Goal: Task Accomplishment & Management: Manage account settings

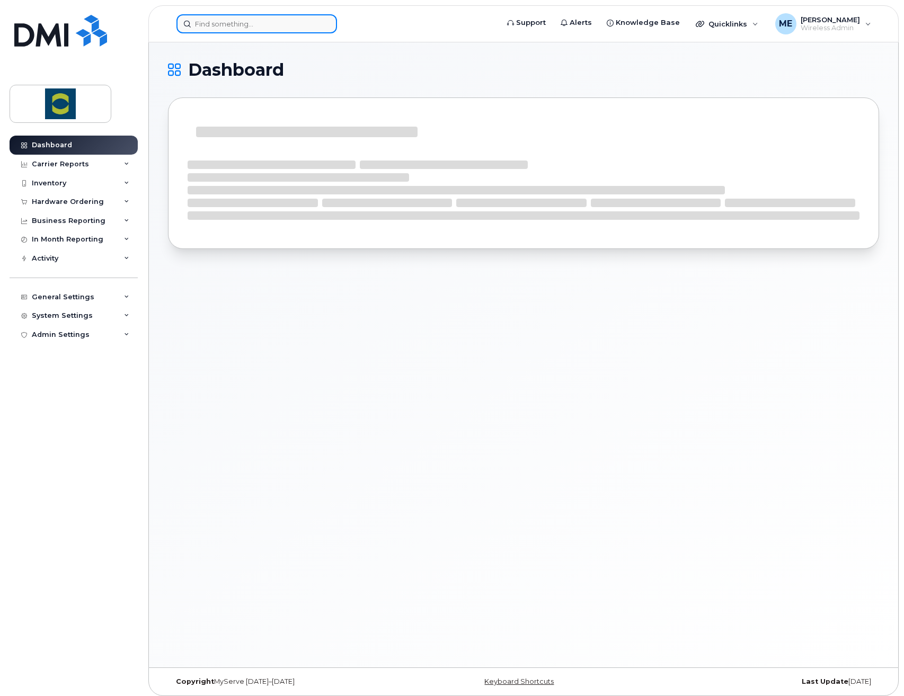
drag, startPoint x: 0, startPoint y: 0, endPoint x: 259, endPoint y: 26, distance: 260.4
click at [259, 26] on input at bounding box center [256, 23] width 160 height 19
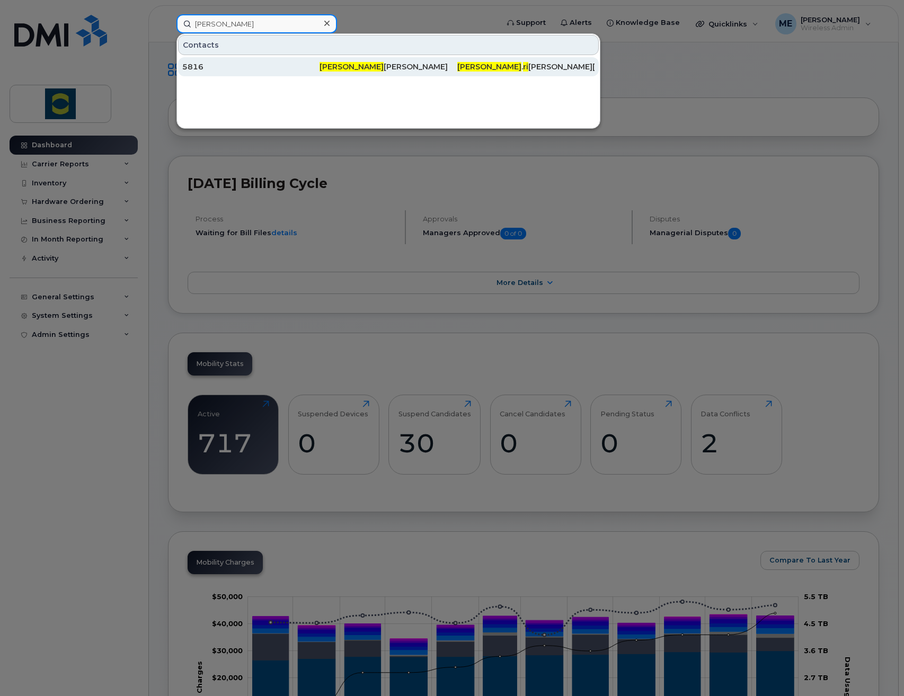
type input "[PERSON_NAME]"
click at [254, 66] on div "5816" at bounding box center [250, 66] width 137 height 11
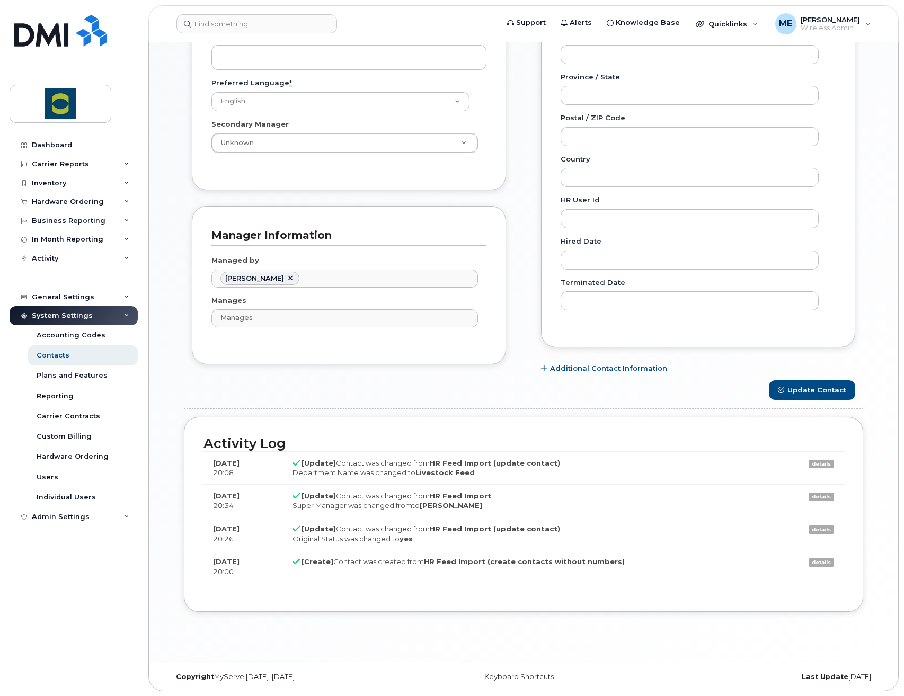
scroll to position [462, 0]
click at [824, 385] on button "Update Contact" at bounding box center [812, 390] width 86 height 20
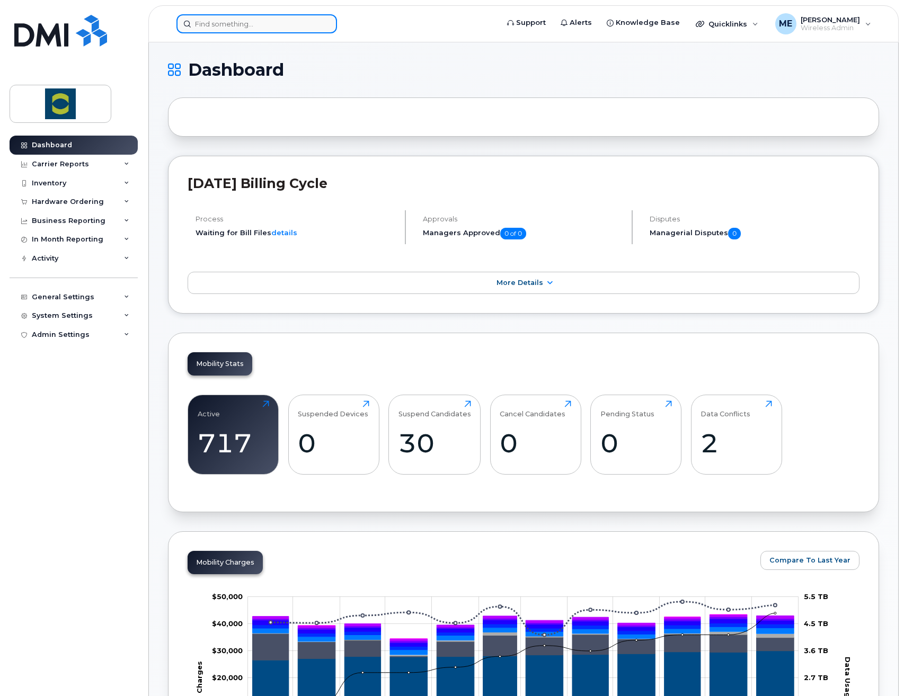
click at [204, 24] on input at bounding box center [256, 23] width 160 height 19
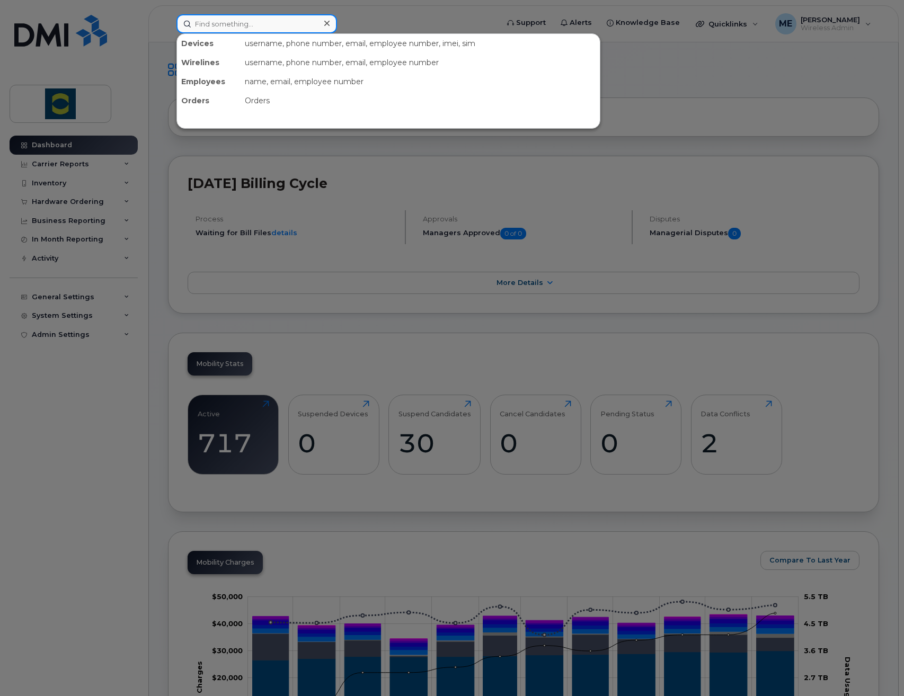
click at [267, 21] on input at bounding box center [256, 23] width 160 height 19
click at [44, 396] on div at bounding box center [452, 348] width 904 height 696
